Goal: Information Seeking & Learning: Learn about a topic

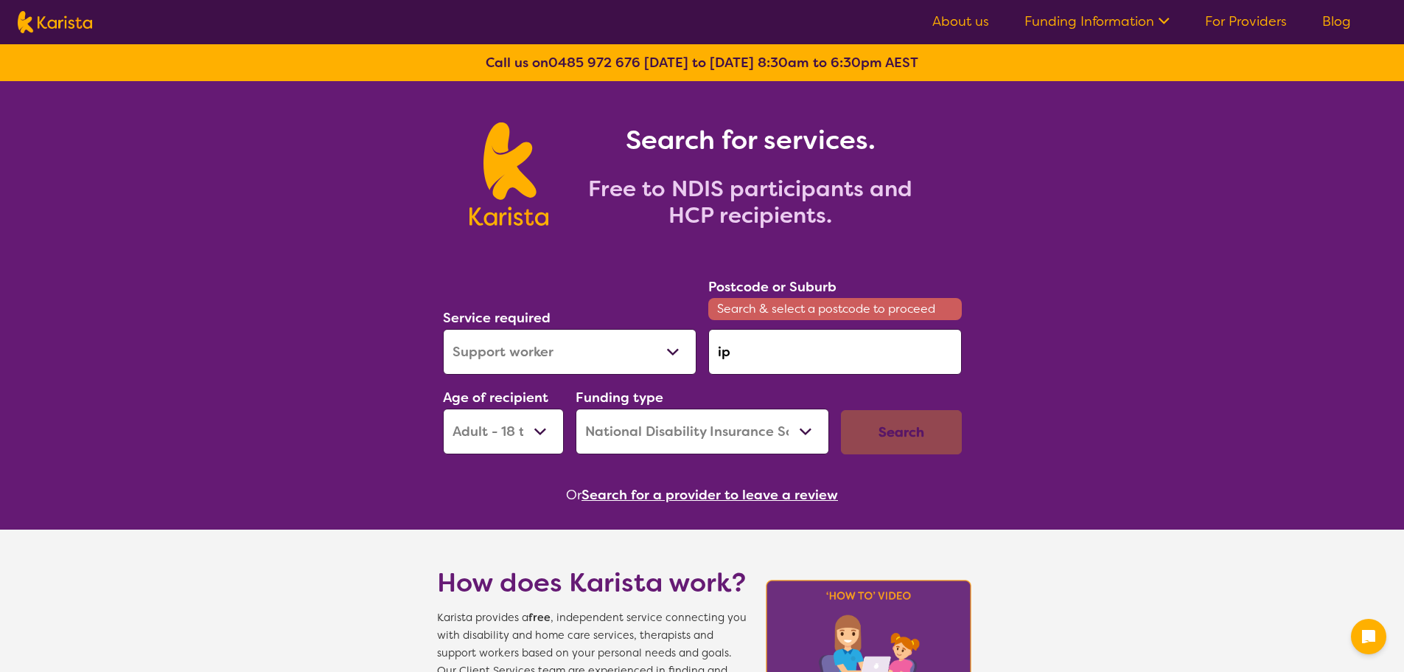
select select "Support worker"
select select "AD"
select select "NDIS"
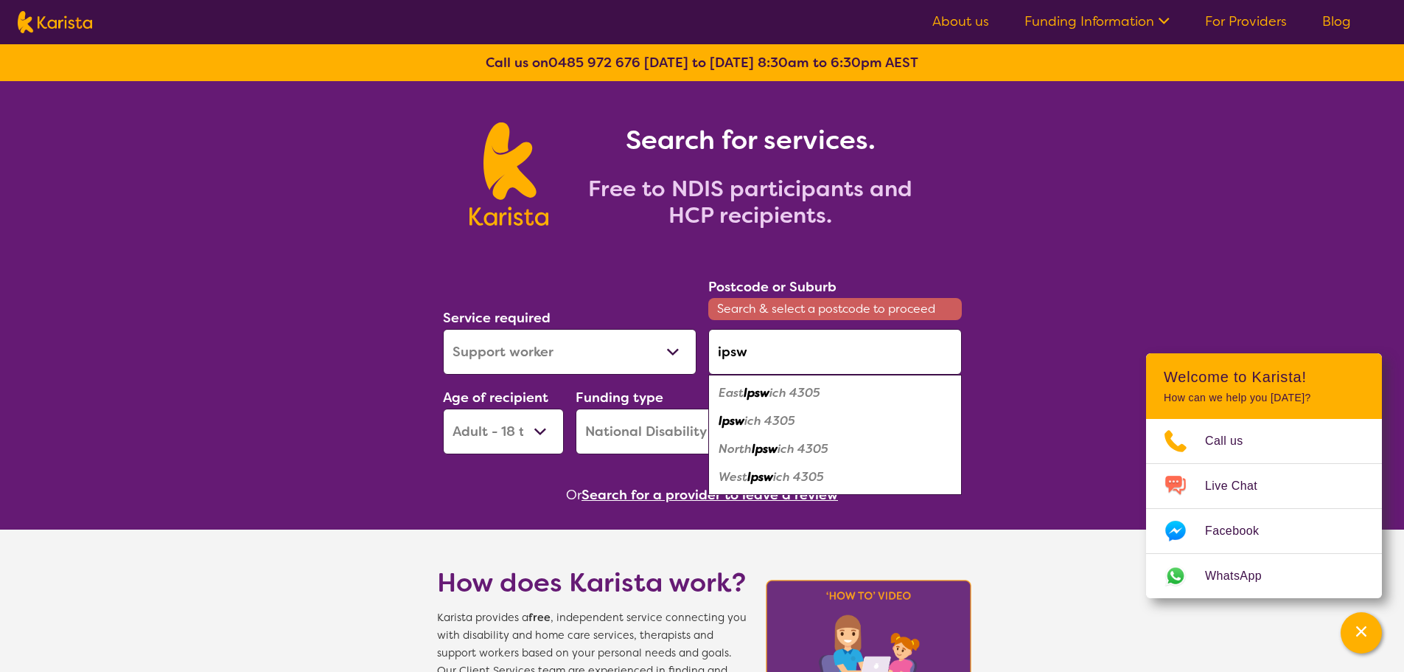
click at [787, 415] on em "ich 4305" at bounding box center [770, 420] width 51 height 15
type input "4305"
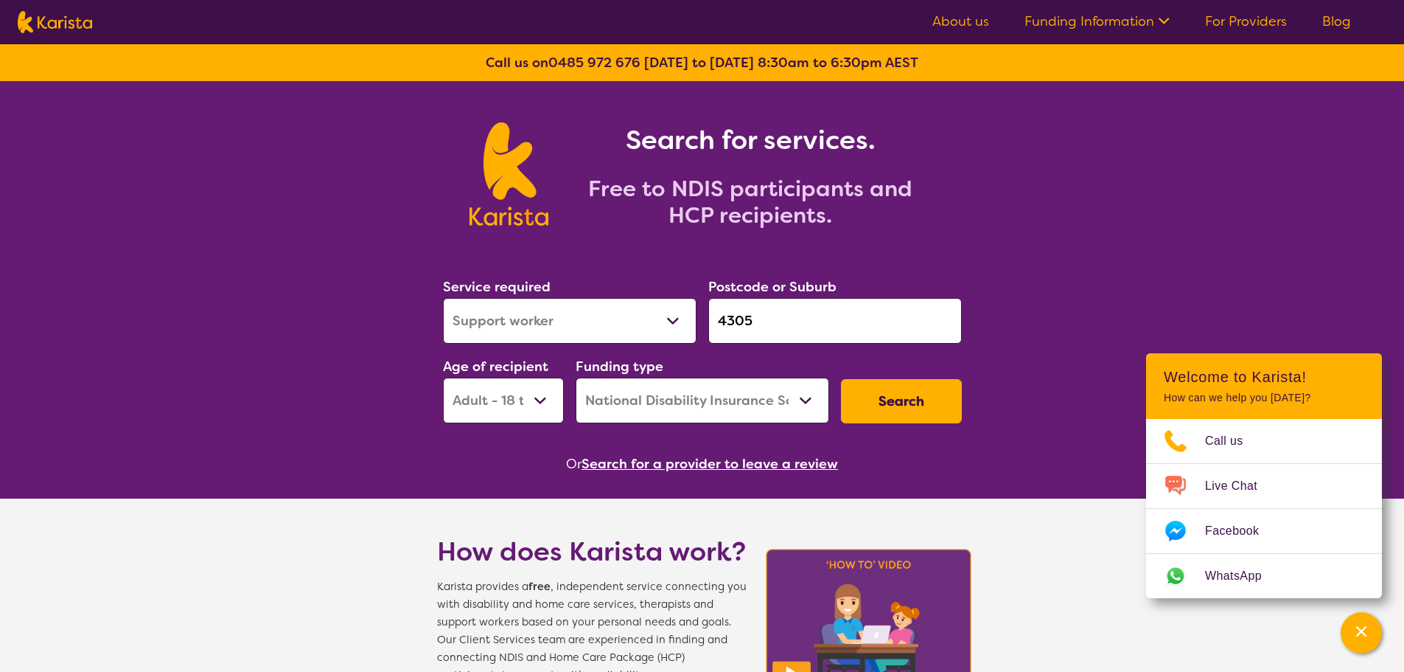
click at [890, 383] on button "Search" at bounding box center [901, 401] width 121 height 44
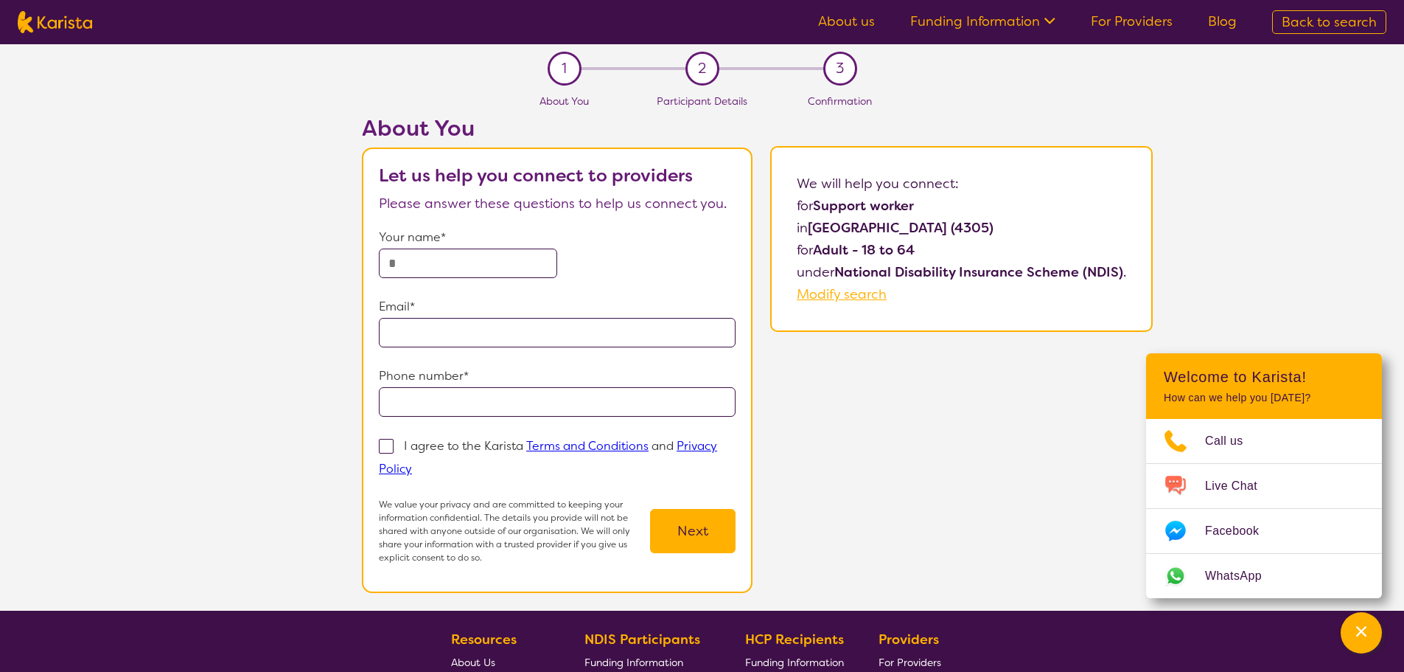
select select "Support worker"
select select "AD"
select select "NDIS"
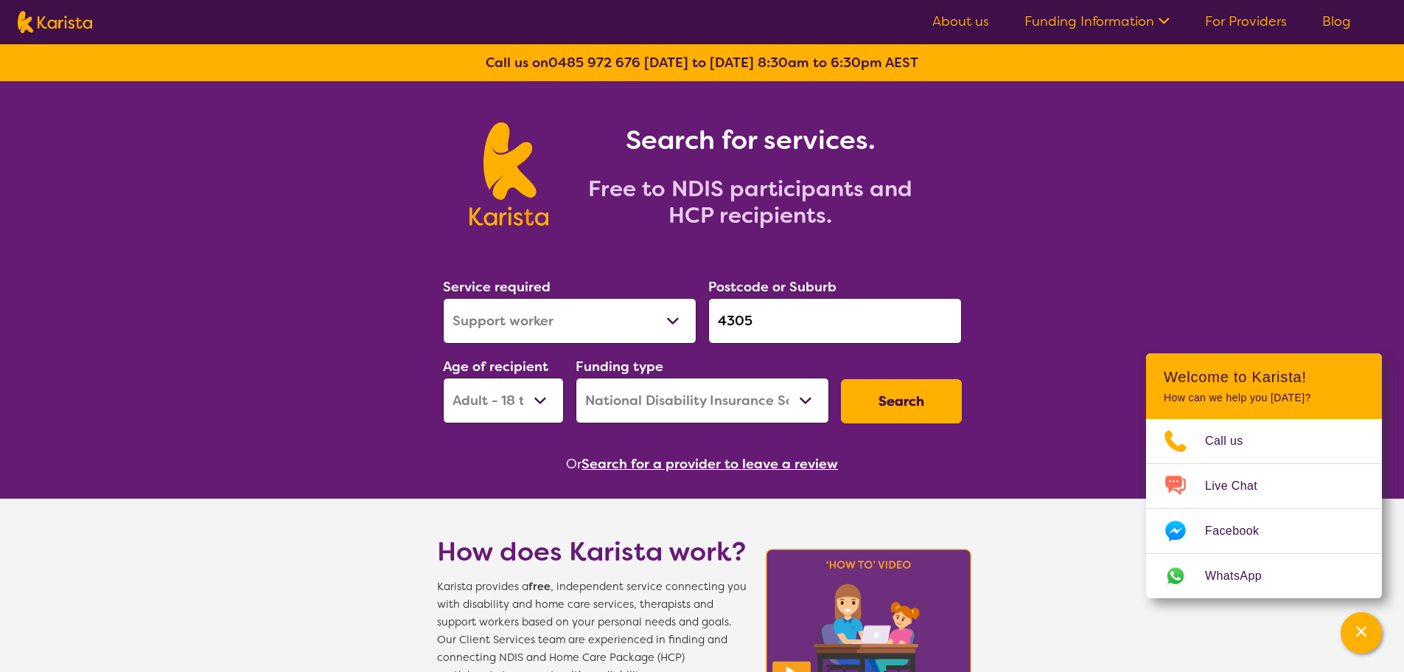
click at [792, 318] on input "4305" at bounding box center [835, 321] width 254 height 46
drag, startPoint x: 790, startPoint y: 324, endPoint x: 574, endPoint y: 333, distance: 216.2
click at [573, 327] on div "Service required Allied Health Assistant Assessment ([MEDICAL_DATA] or [MEDICAL…" at bounding box center [702, 349] width 531 height 159
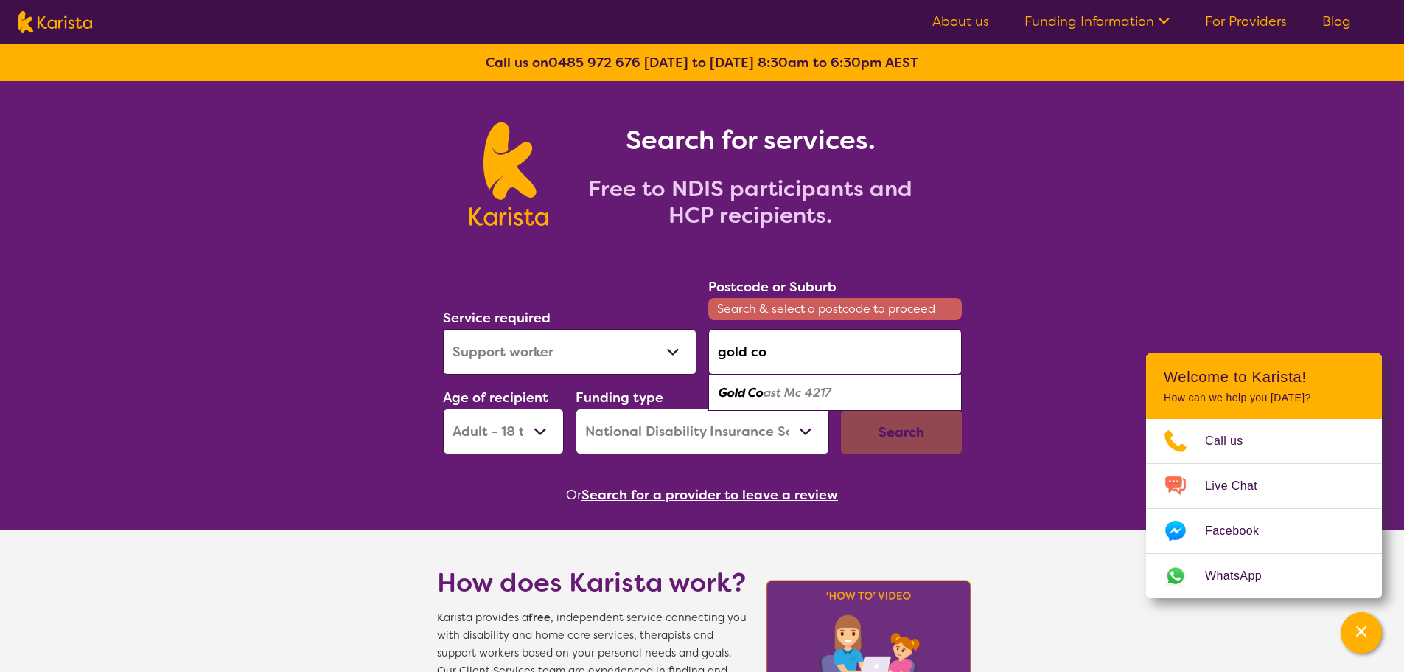
drag, startPoint x: 820, startPoint y: 390, endPoint x: 874, endPoint y: 396, distance: 54.1
click at [820, 391] on em "ast Mc 4217" at bounding box center [798, 392] width 68 height 15
type input "4217"
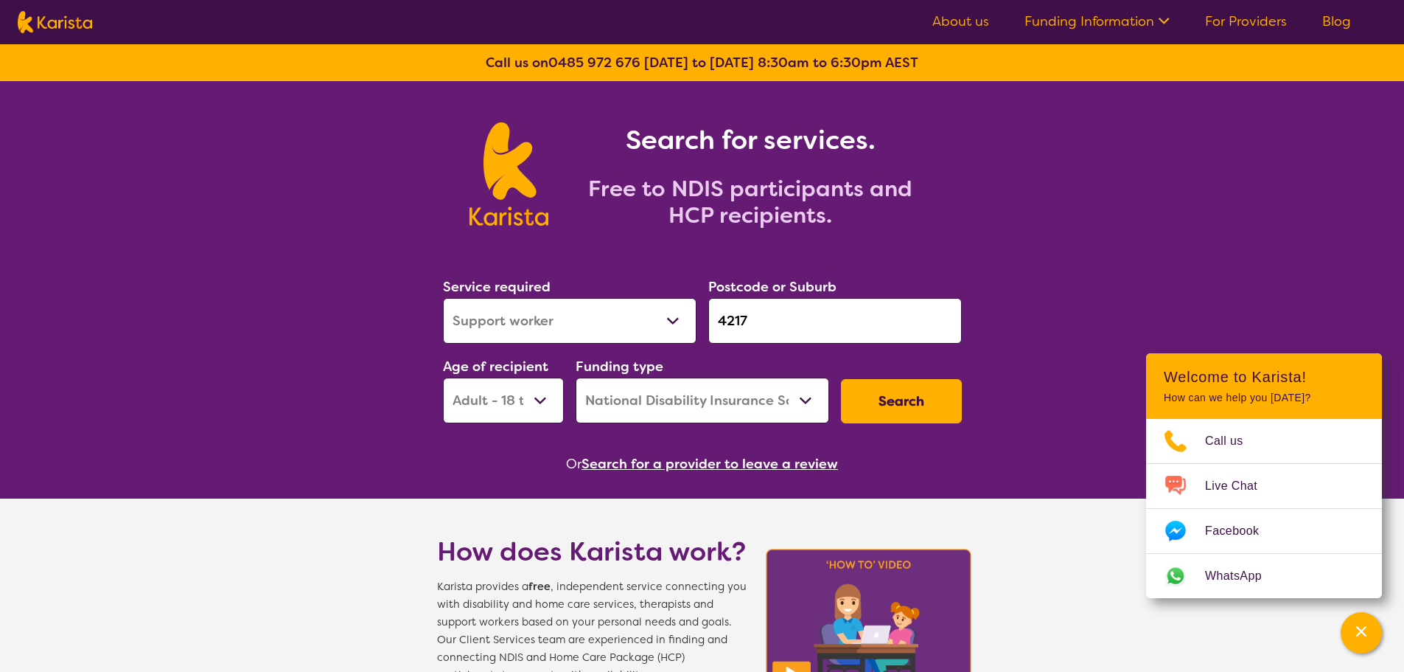
click at [887, 392] on button "Search" at bounding box center [901, 401] width 121 height 44
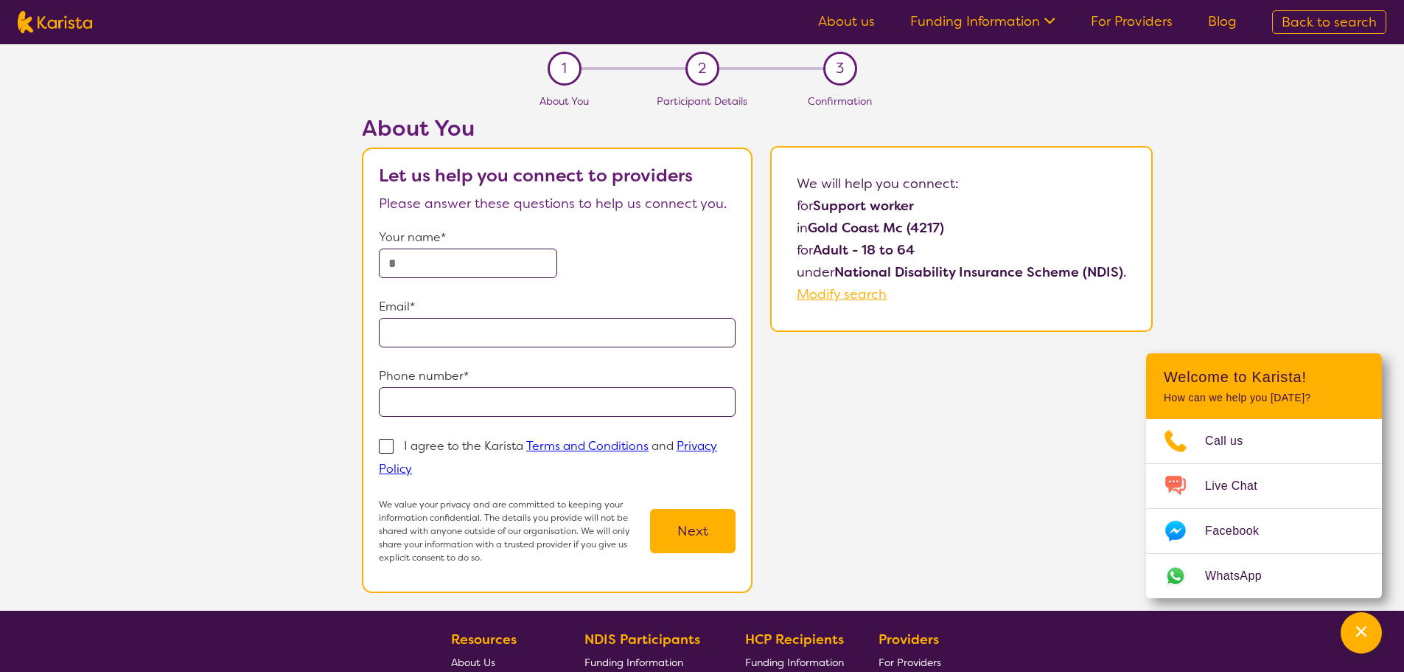
click at [51, 16] on img at bounding box center [55, 22] width 74 height 22
select select "Support worker"
select select "AD"
select select "NDIS"
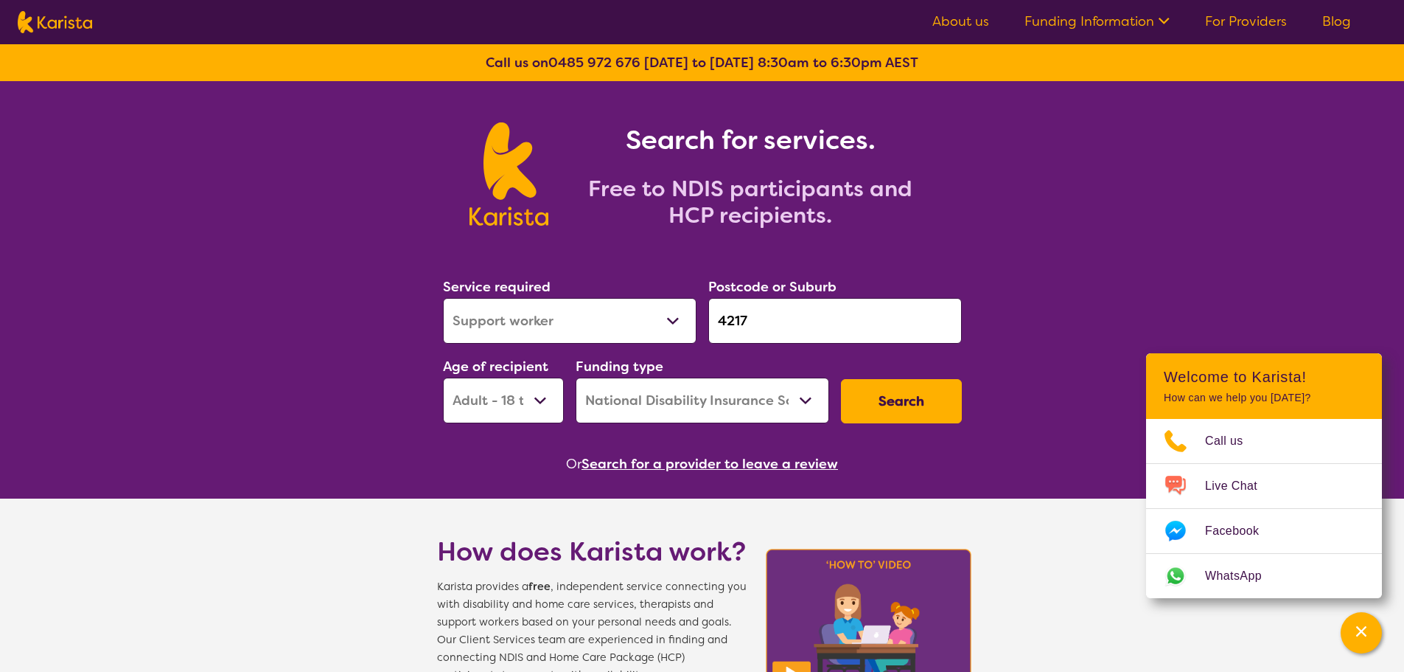
click at [810, 306] on input "4217" at bounding box center [835, 321] width 254 height 46
click button "Search" at bounding box center [901, 401] width 121 height 44
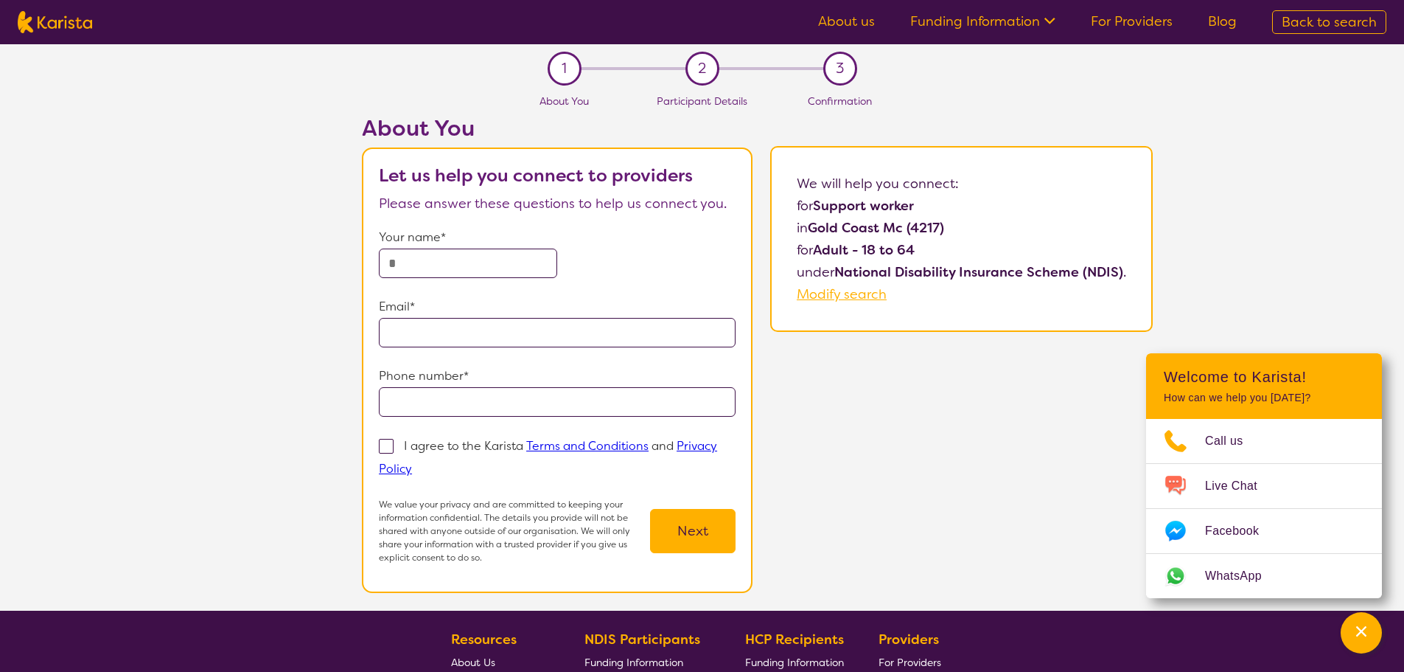
click at [847, 299] on span "Modify search" at bounding box center [842, 294] width 90 height 18
select select "Support worker"
select select "AD"
select select "NDIS"
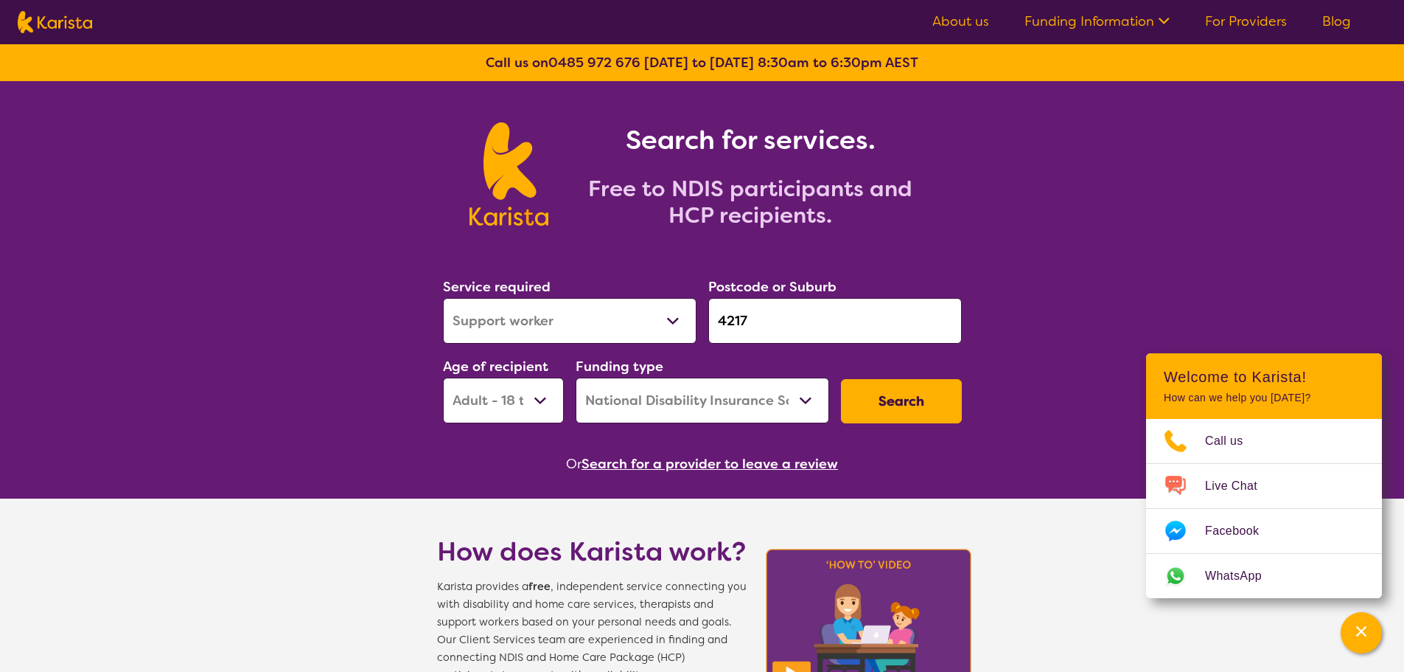
click at [767, 319] on input "4217" at bounding box center [835, 321] width 254 height 46
drag, startPoint x: 756, startPoint y: 319, endPoint x: 530, endPoint y: 328, distance: 226.5
click at [535, 322] on div "Service required Allied Health Assistant Assessment ([MEDICAL_DATA] or [MEDICAL…" at bounding box center [702, 349] width 531 height 159
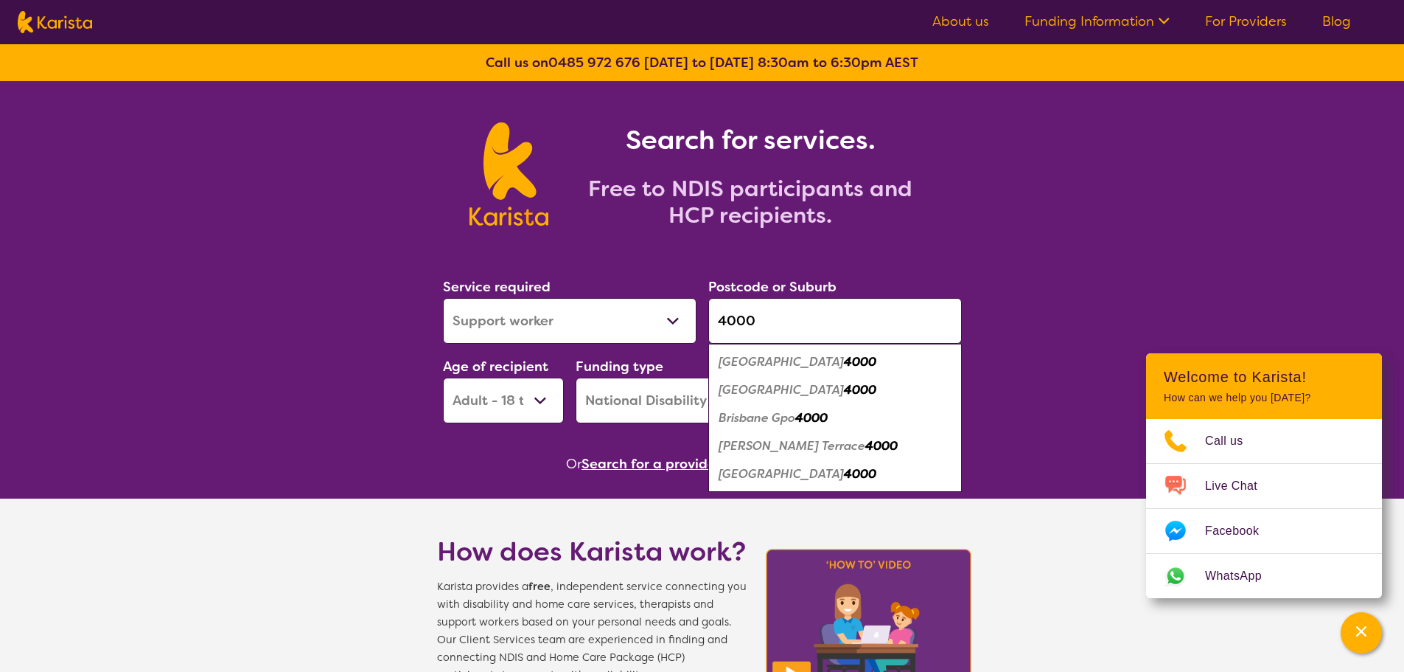
type input "4000"
click at [810, 361] on em "[GEOGRAPHIC_DATA]" at bounding box center [781, 361] width 125 height 15
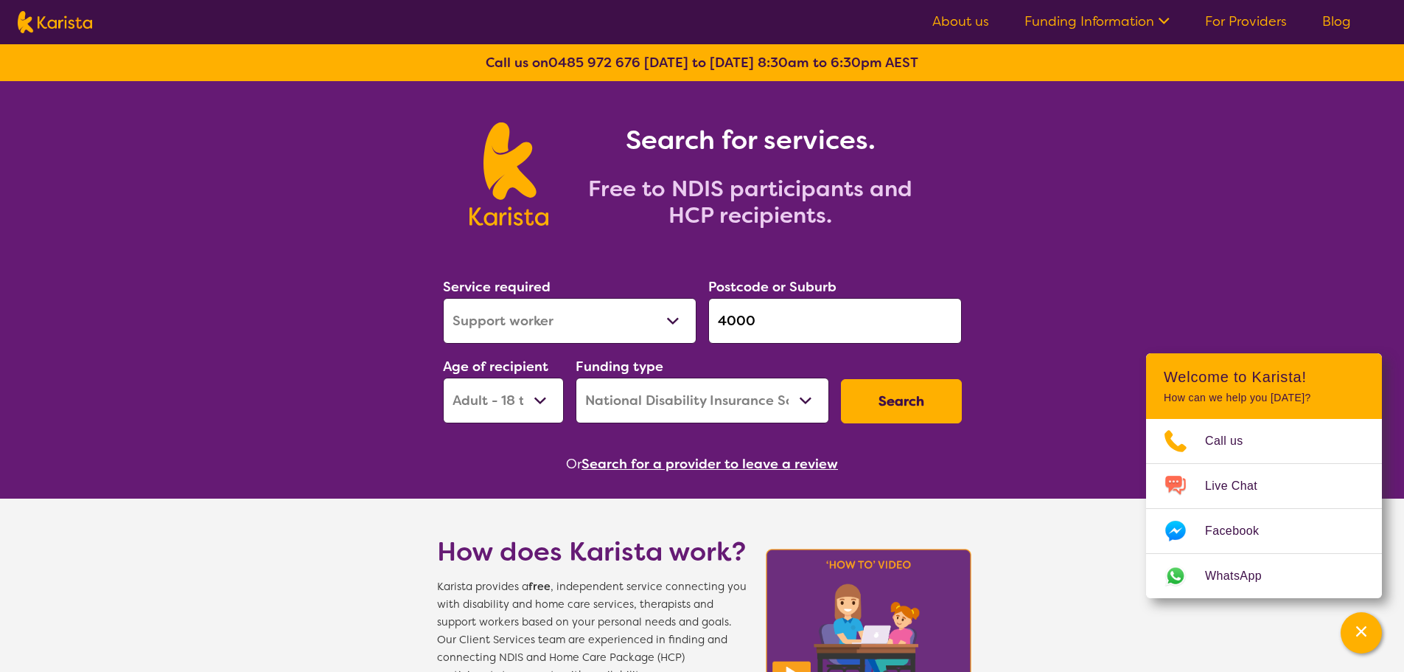
click at [873, 395] on button "Search" at bounding box center [901, 401] width 121 height 44
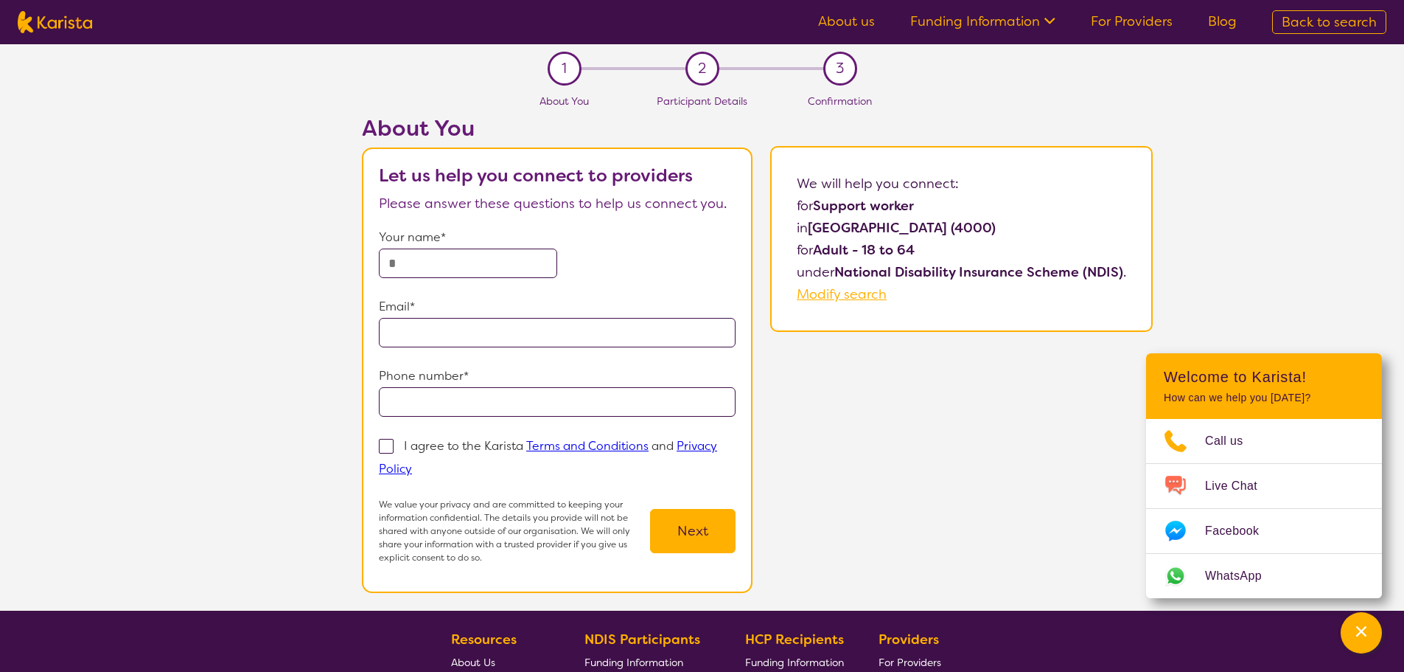
select select "Support worker"
select select "AD"
select select "NDIS"
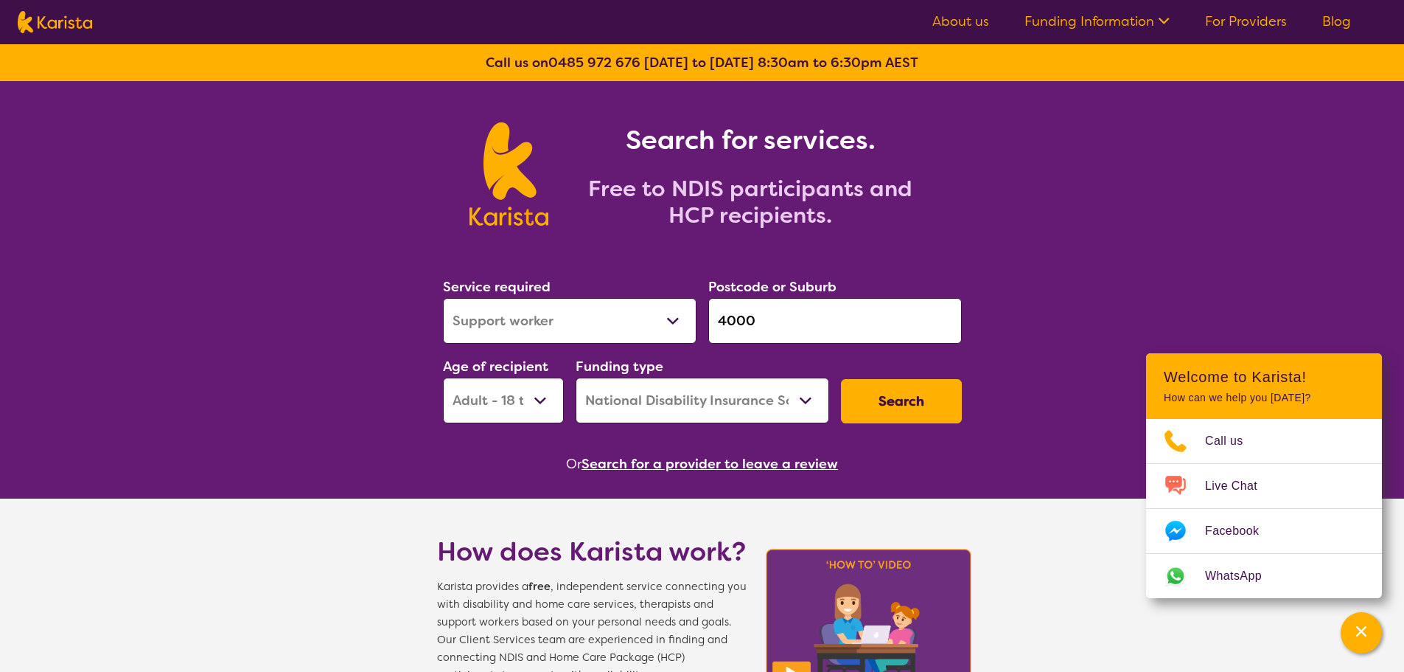
click at [792, 330] on input "4000" at bounding box center [835, 321] width 254 height 46
drag, startPoint x: 792, startPoint y: 327, endPoint x: 576, endPoint y: 297, distance: 218.0
click at [576, 297] on div "Service required Allied Health Assistant Assessment (ADHD or Autism) Behaviour …" at bounding box center [702, 349] width 531 height 159
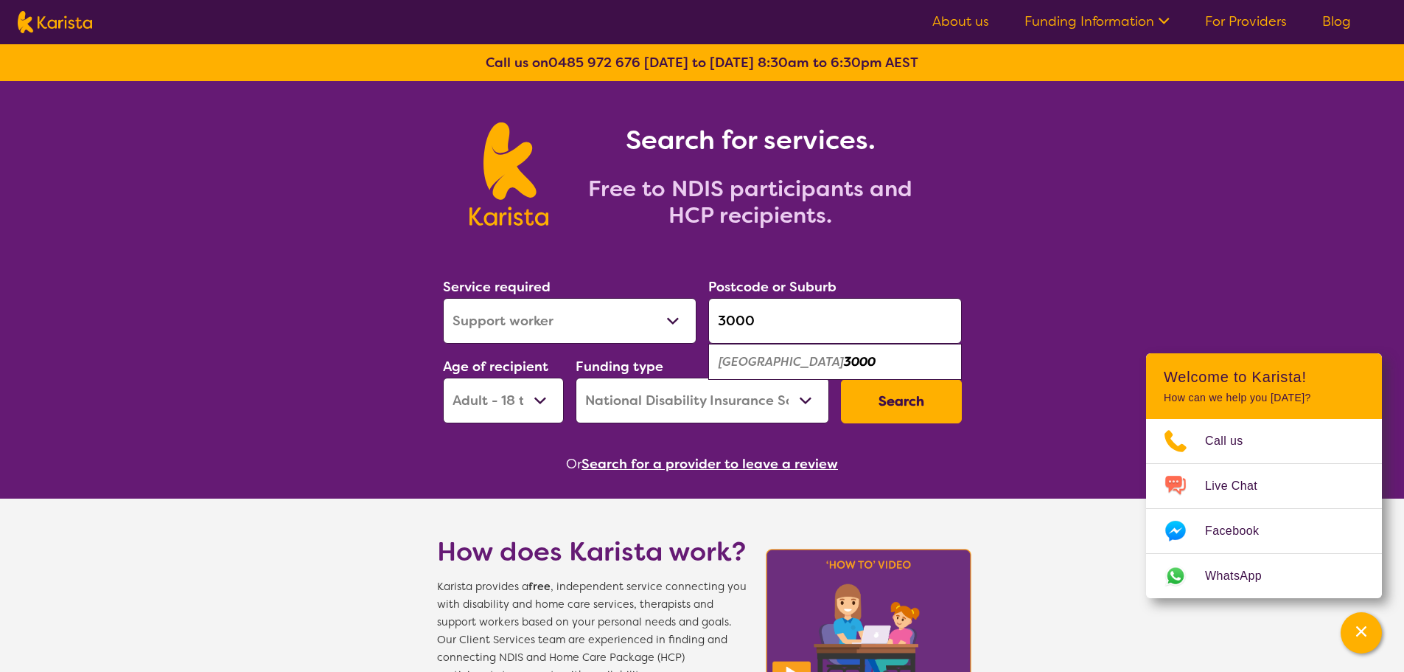
type input "3000"
click at [837, 360] on div "Melbourne 3000" at bounding box center [835, 362] width 239 height 28
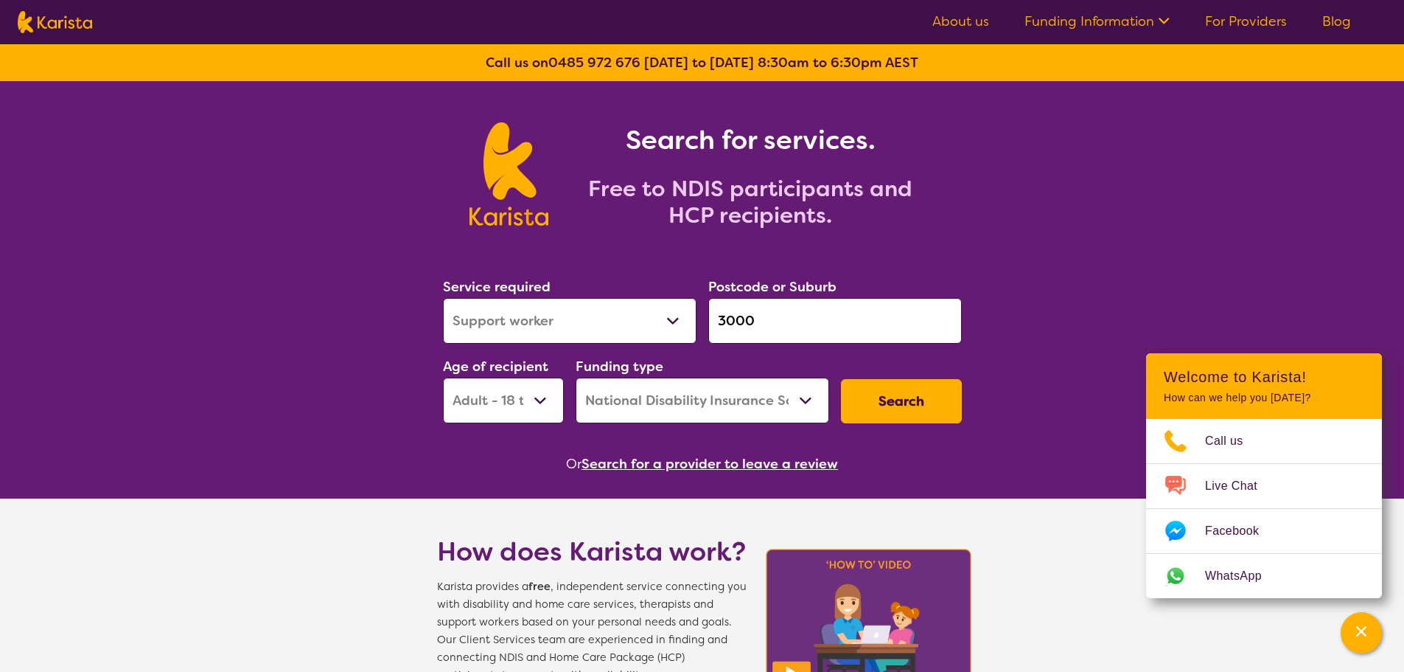
click at [899, 400] on button "Search" at bounding box center [901, 401] width 121 height 44
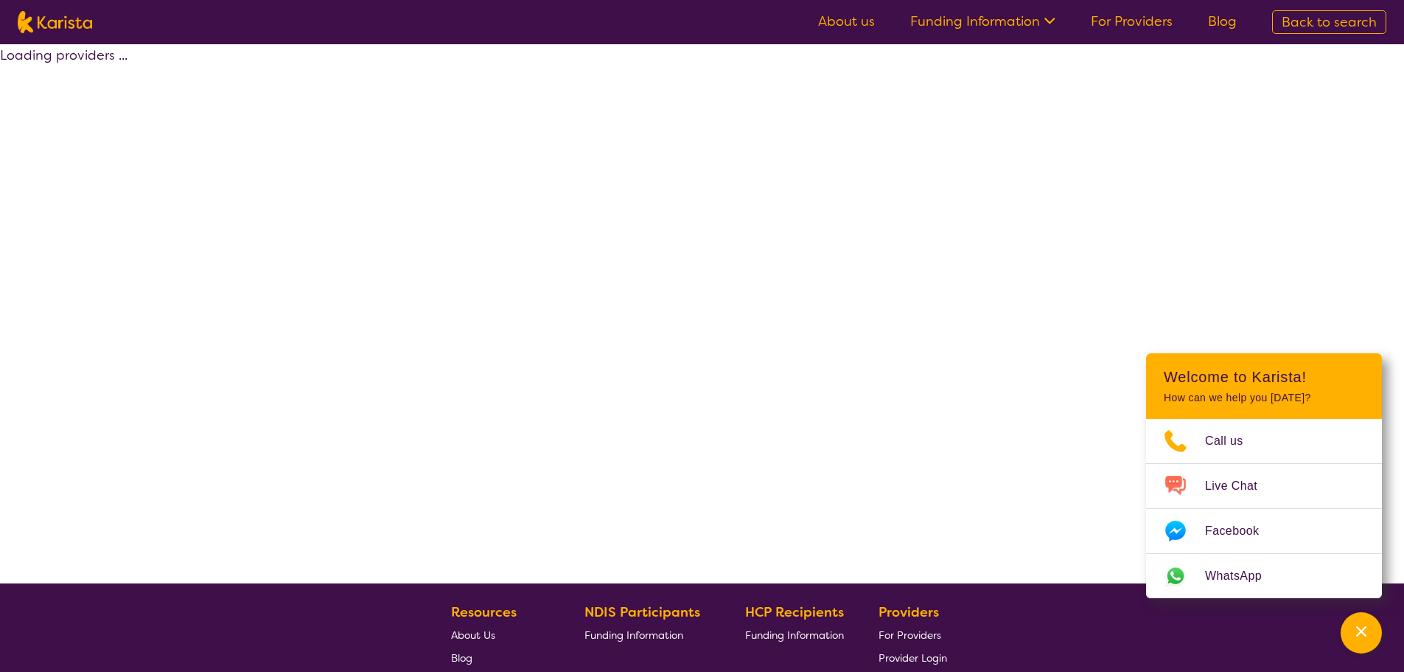
select select "by_score"
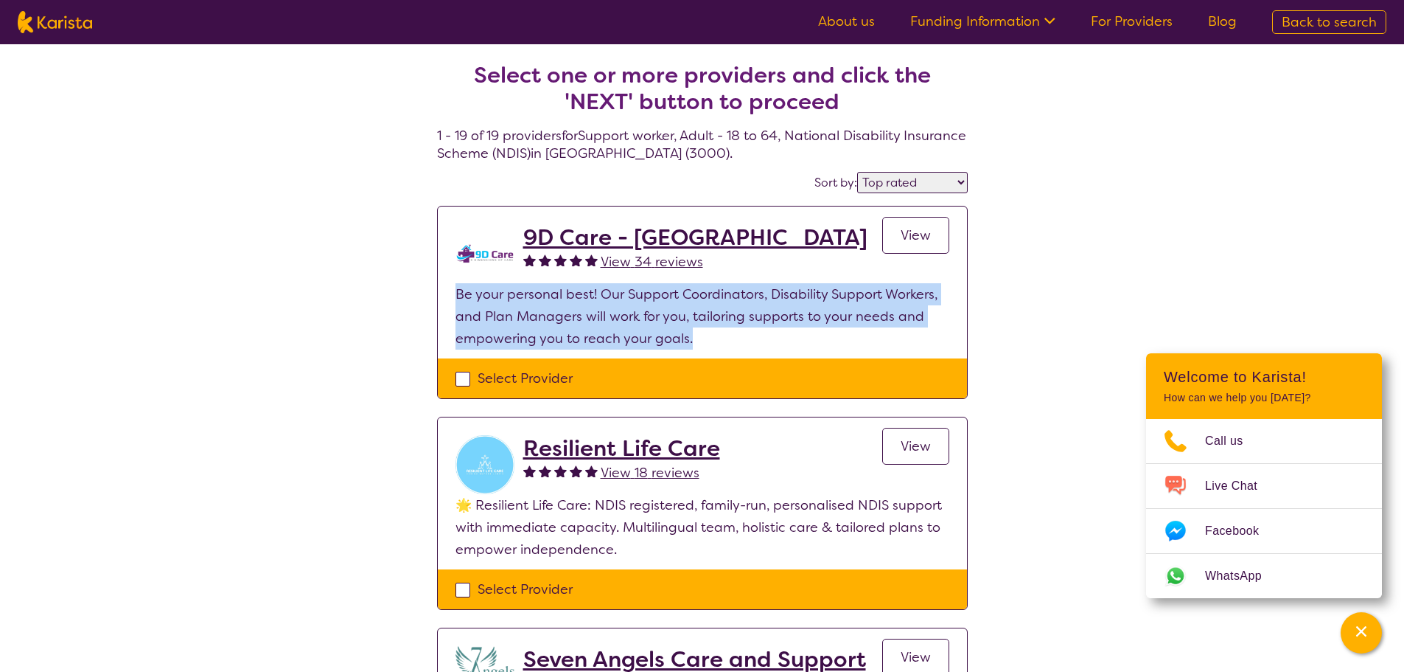
drag, startPoint x: 458, startPoint y: 294, endPoint x: 798, endPoint y: 328, distance: 342.2
click at [721, 346] on p "Be your personal best! Our Support Coordinators, Disability Support Workers, an…" at bounding box center [703, 316] width 494 height 66
click at [915, 233] on span "View" at bounding box center [916, 235] width 30 height 18
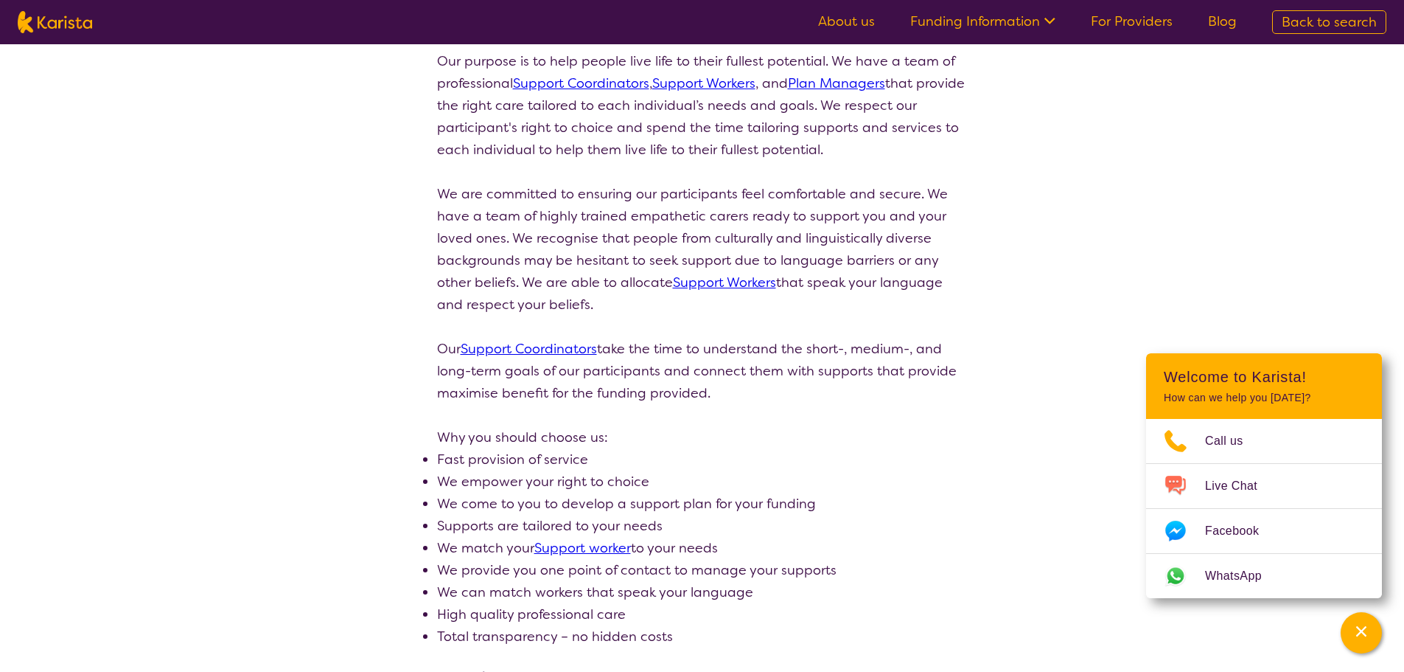
scroll to position [221, 0]
